Goal: Task Accomplishment & Management: Use online tool/utility

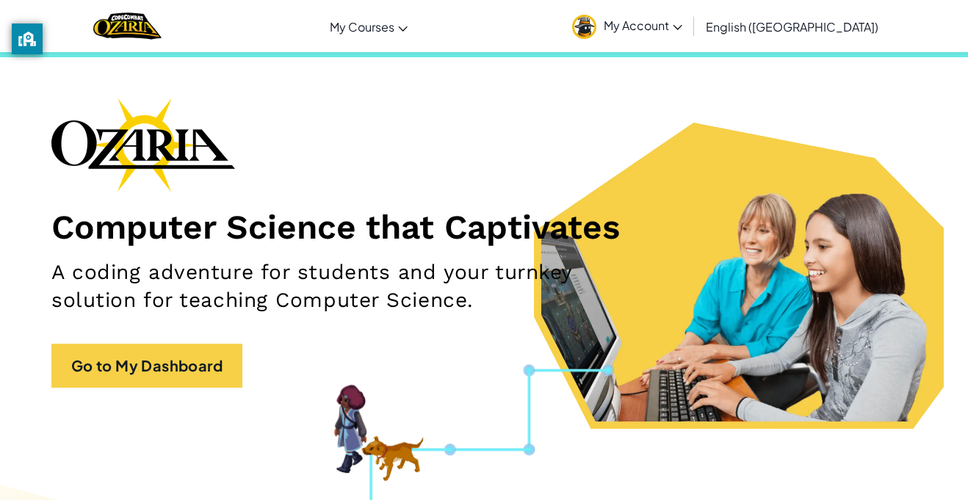
scroll to position [29, 0]
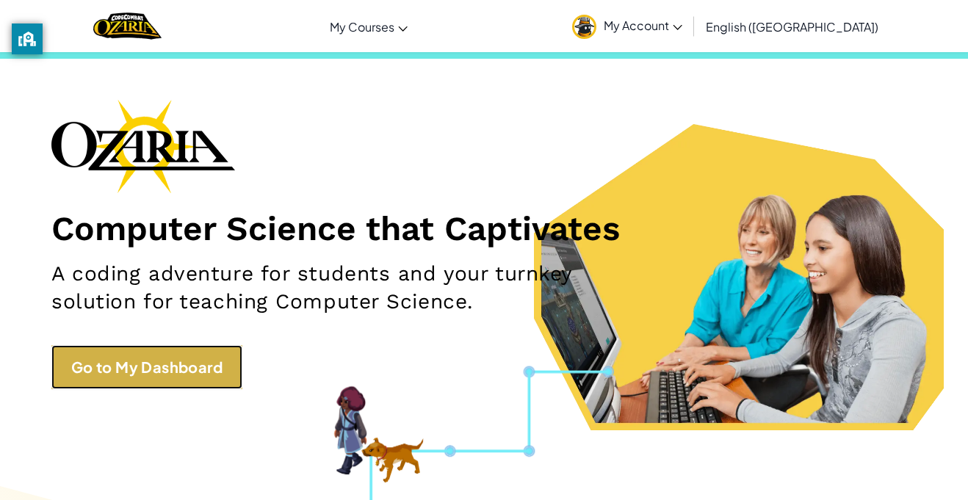
click at [210, 352] on link "Go to My Dashboard" at bounding box center [146, 367] width 191 height 44
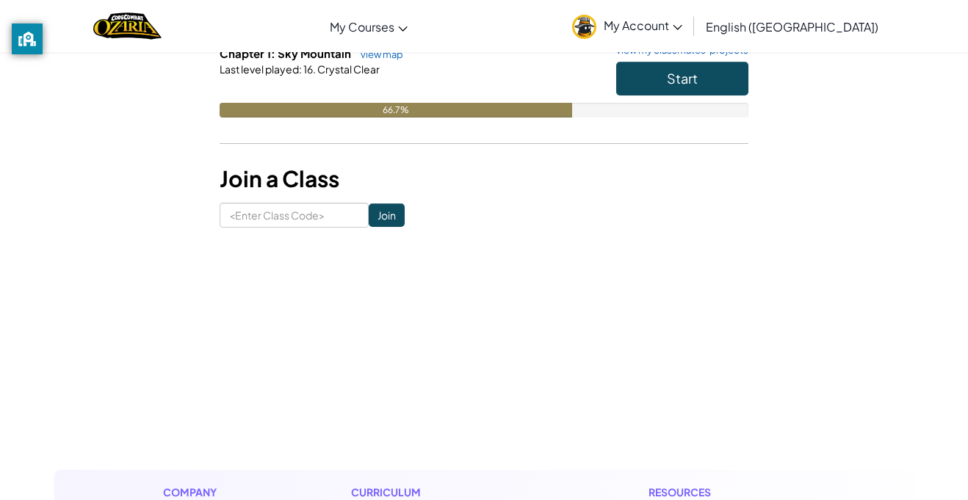
scroll to position [181, 0]
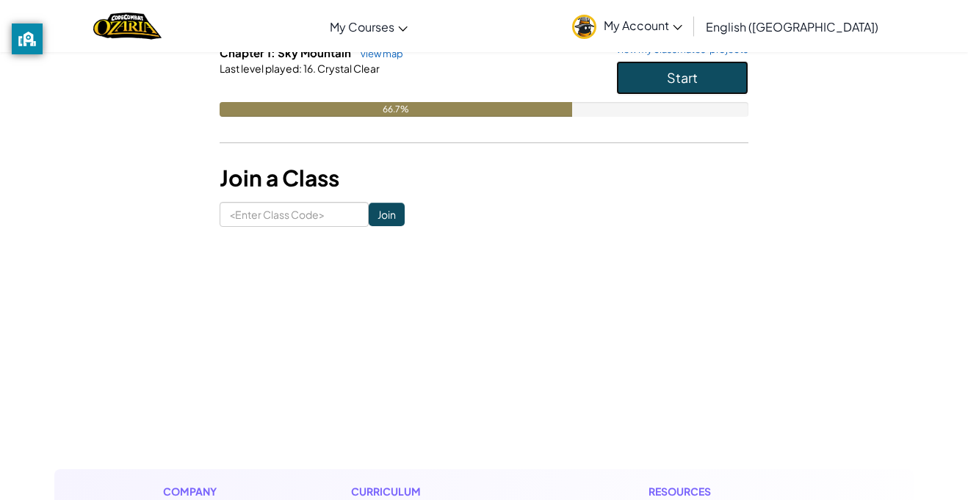
click at [719, 81] on button "Start" at bounding box center [682, 78] width 132 height 34
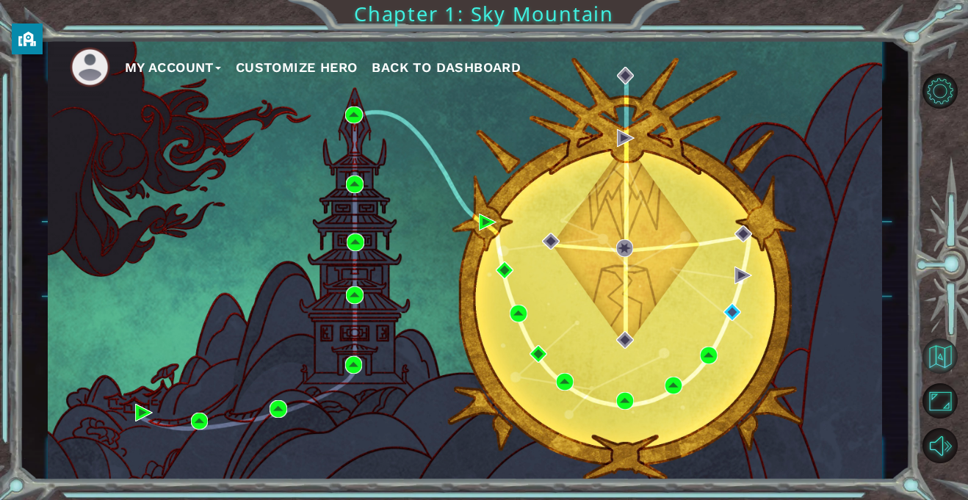
click at [927, 364] on button "Back to Map" at bounding box center [939, 355] width 35 height 35
click at [944, 350] on button "Back to Map" at bounding box center [939, 355] width 35 height 35
click at [935, 392] on button "Maximize Browser" at bounding box center [939, 400] width 35 height 35
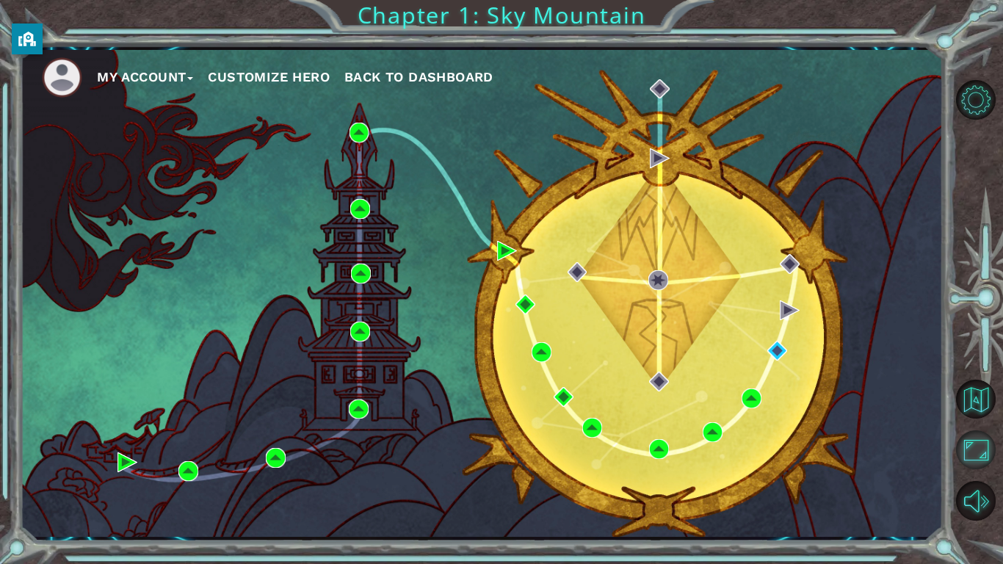
click at [967, 446] on button "Maximize Browser" at bounding box center [976, 450] width 40 height 40
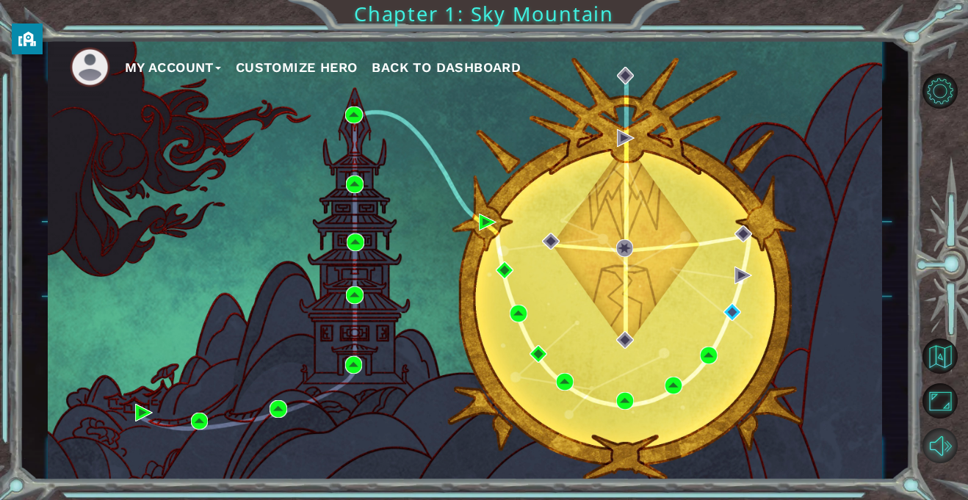
click at [934, 443] on button "Mute" at bounding box center [939, 445] width 35 height 35
click at [929, 107] on button "Level Options" at bounding box center [939, 90] width 35 height 35
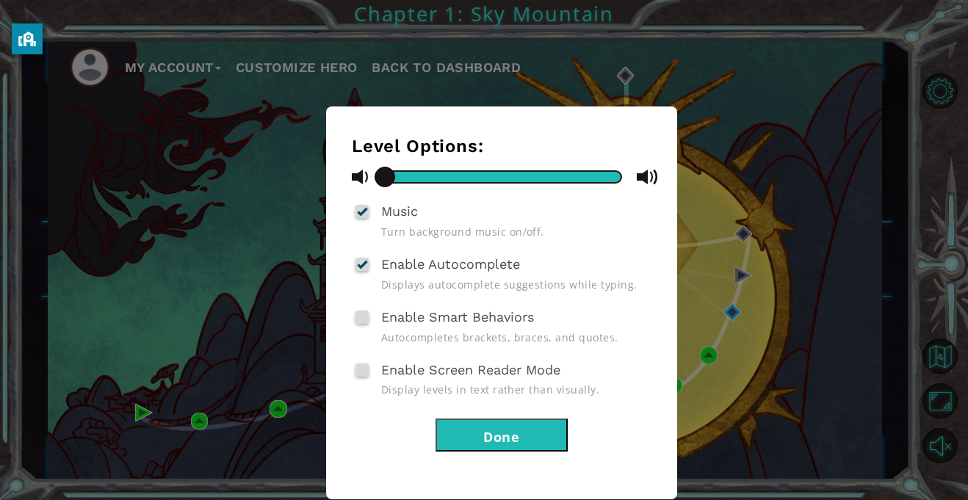
click at [932, 123] on div "Level Options: Music Turn background music on/off. Enable Autocomplete Displays…" at bounding box center [484, 250] width 968 height 500
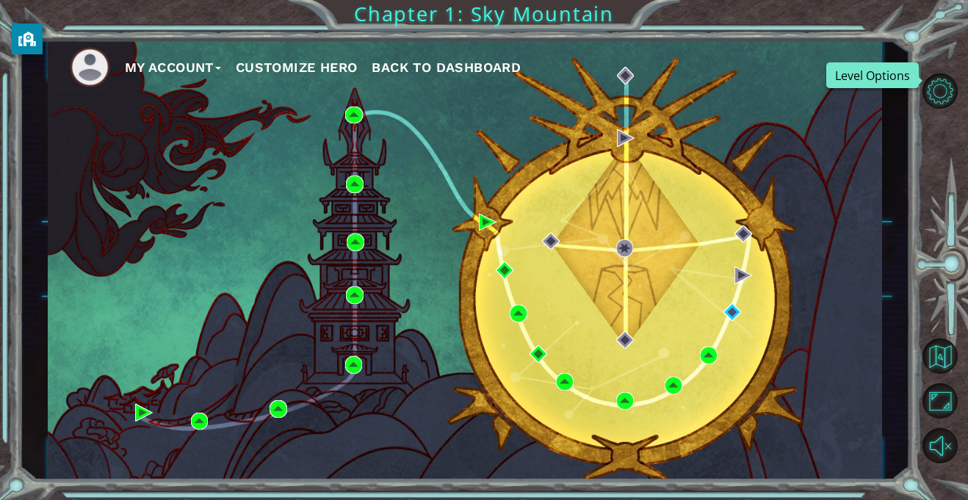
click at [718, 279] on div "My Account Customize Hero Back to Dashboard" at bounding box center [465, 260] width 834 height 440
click at [740, 281] on img at bounding box center [743, 275] width 18 height 18
click at [737, 310] on img at bounding box center [732, 312] width 18 height 18
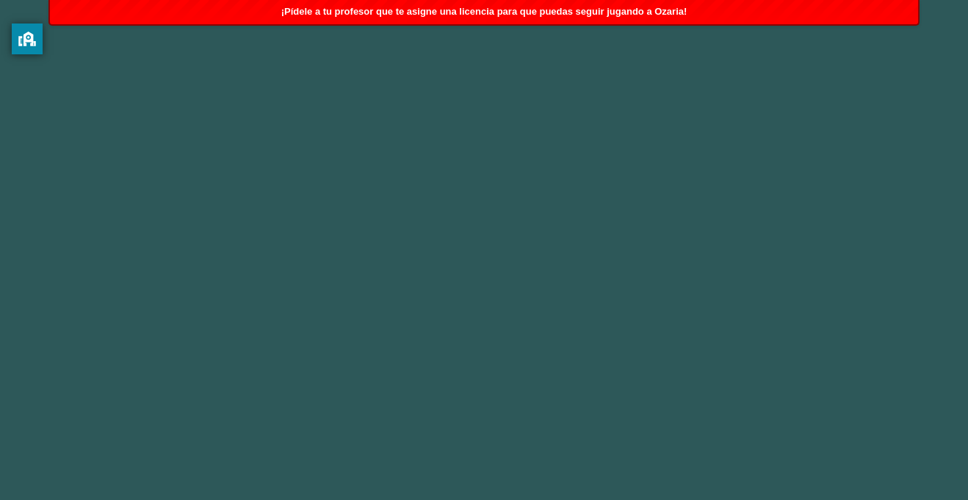
click at [772, 170] on body "Opciones de nivel: Música Activar o desactivar la música de fondo. Habilitar au…" at bounding box center [484, 250] width 968 height 500
click at [698, 172] on body "Level Options: Music Turn background music on/off. Enable Autocomplete Displays…" at bounding box center [484, 250] width 968 height 500
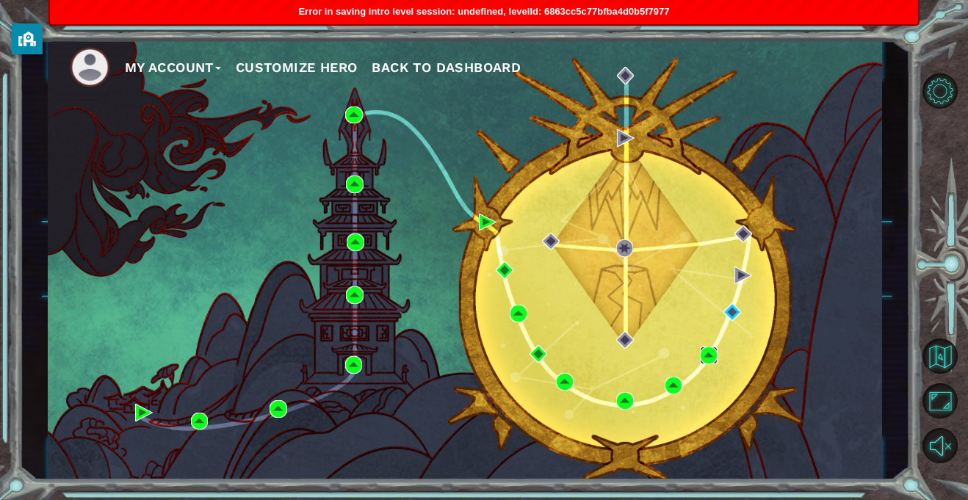
click at [704, 359] on img at bounding box center [709, 356] width 18 height 18
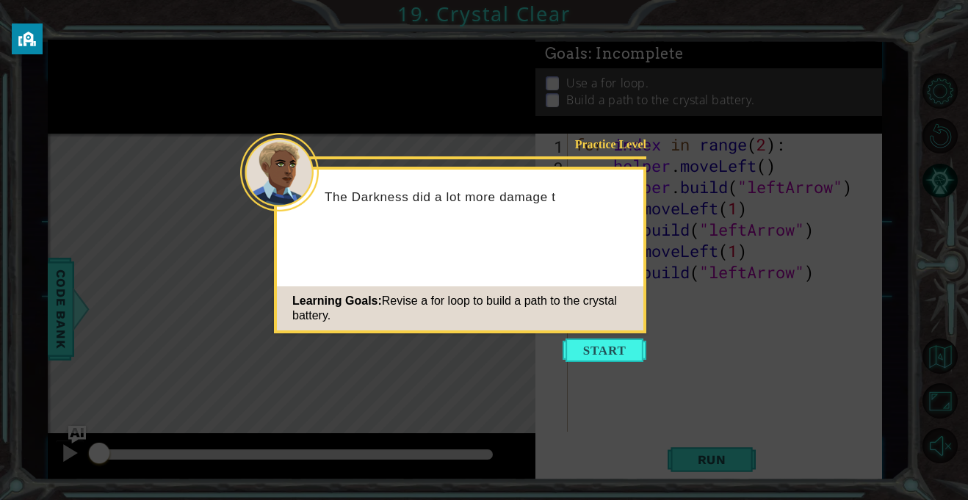
click at [766, 338] on icon at bounding box center [484, 250] width 968 height 500
click at [639, 350] on button "Start" at bounding box center [604, 349] width 84 height 23
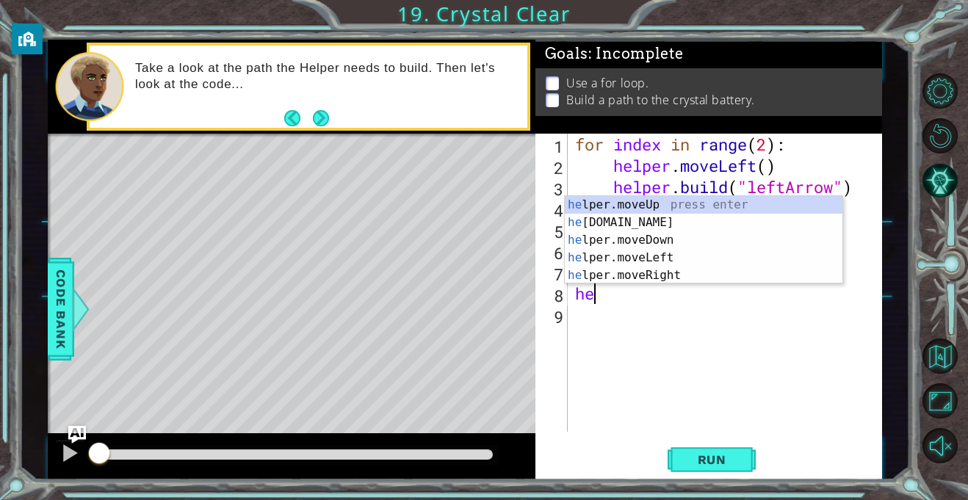
type textarea "h"
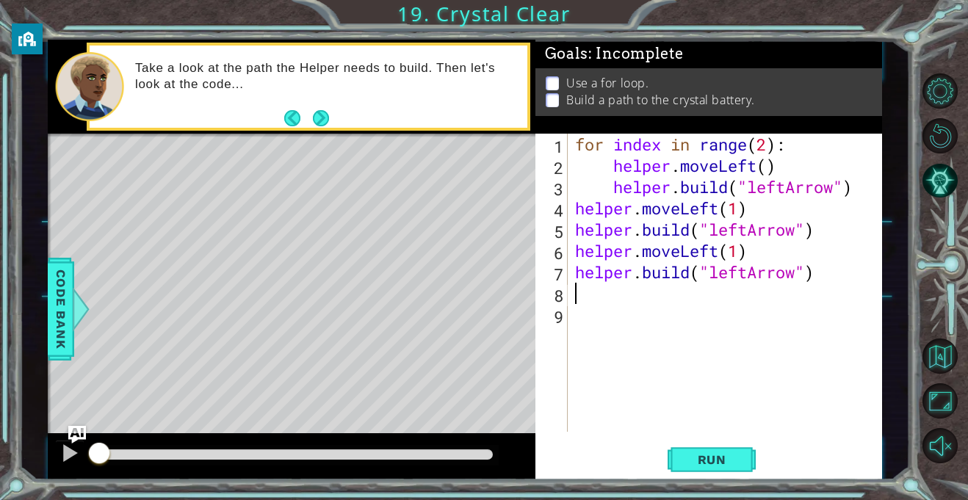
click at [773, 309] on div "for index in range ( 2 ) : helper . moveLeft ( ) helper . build ( "leftArrow" )…" at bounding box center [728, 304] width 313 height 341
type textarea "[DOMAIN_NAME]("leftArrow")"
click at [73, 463] on div at bounding box center [69, 452] width 19 height 19
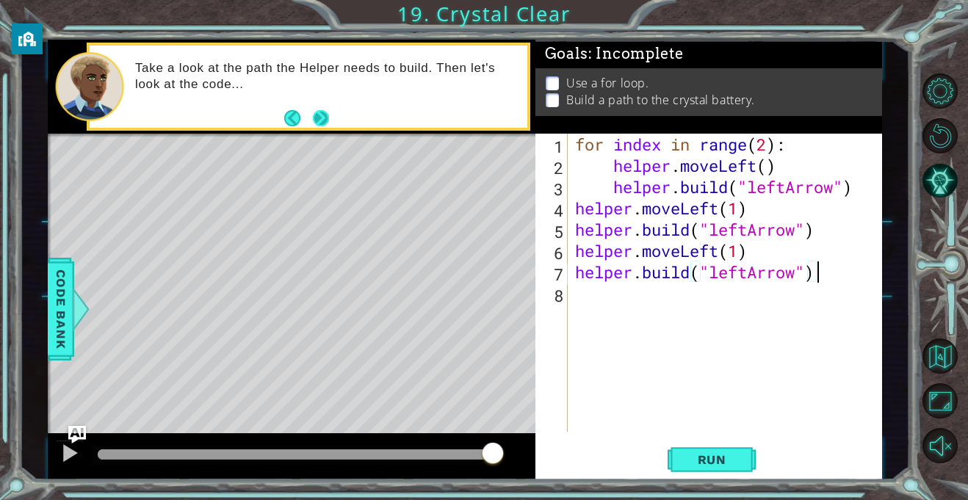
click at [323, 119] on button "Next" at bounding box center [320, 117] width 17 height 17
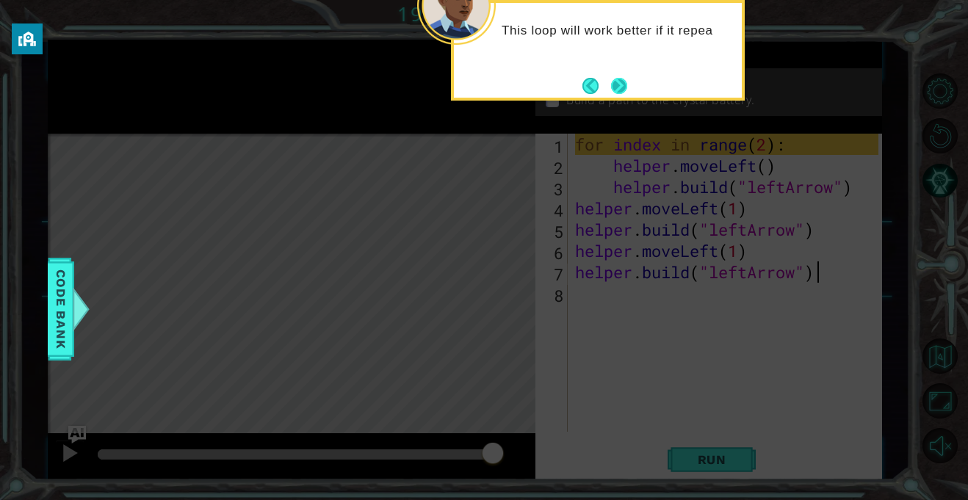
click at [620, 80] on button "Next" at bounding box center [619, 86] width 16 height 16
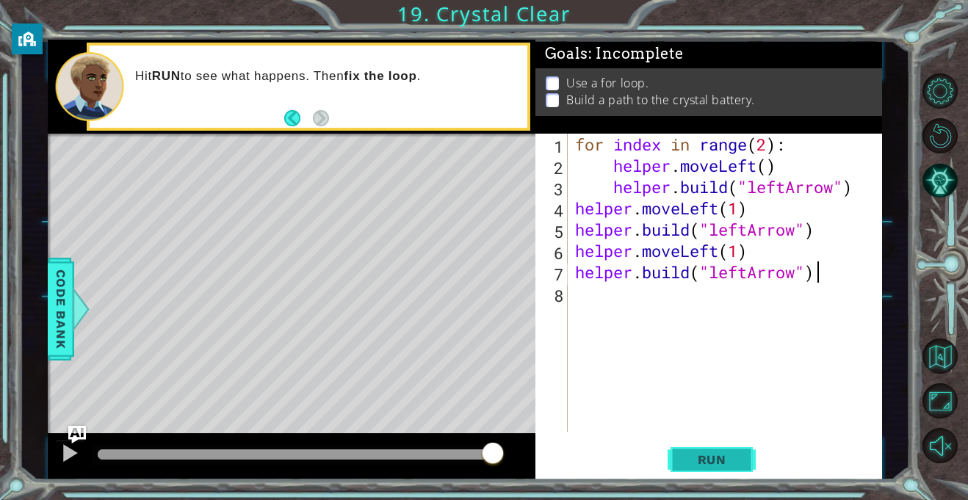
click at [701, 474] on button "Run" at bounding box center [711, 460] width 88 height 35
